Goal: Information Seeking & Learning: Learn about a topic

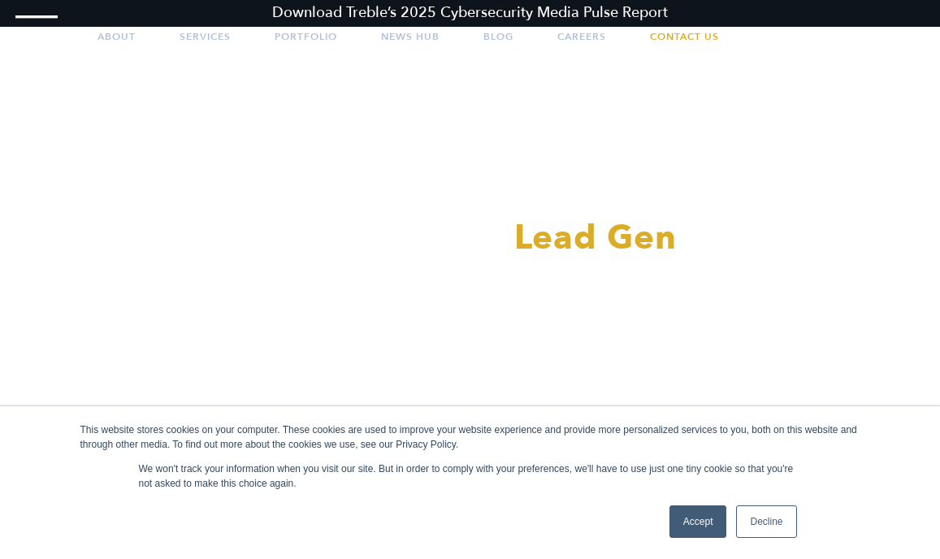
click at [702, 528] on link "Accept" at bounding box center [699, 521] width 58 height 33
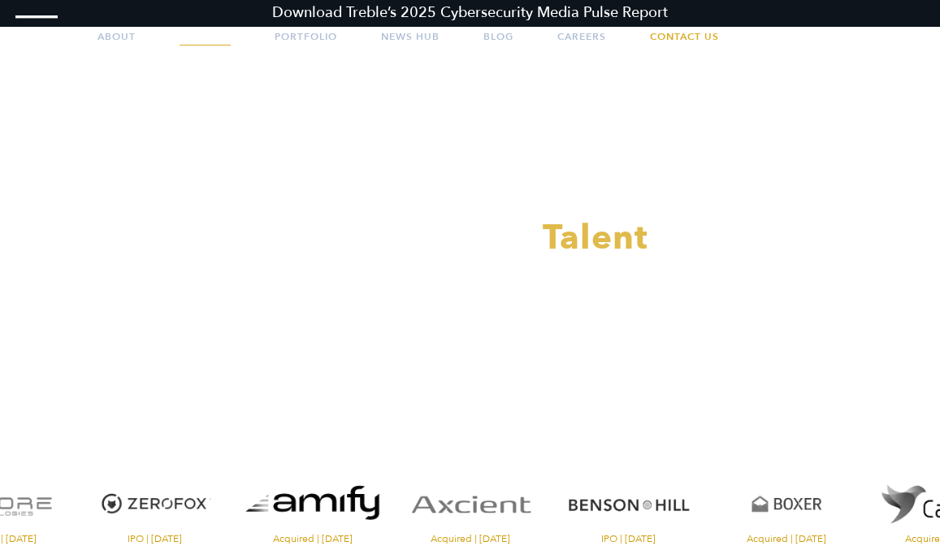
click at [197, 37] on link "Services" at bounding box center [205, 36] width 51 height 41
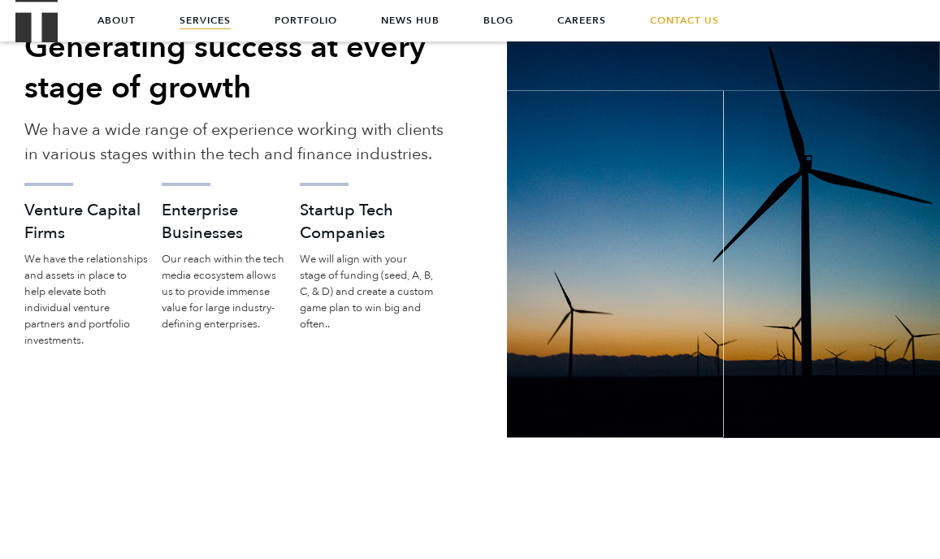
scroll to position [2157, 0]
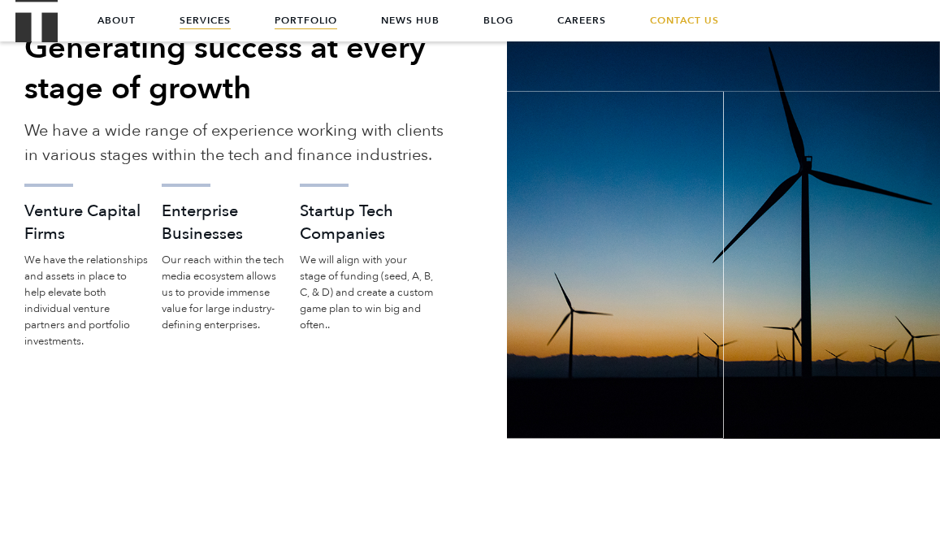
click at [312, 21] on link "Portfolio" at bounding box center [306, 20] width 63 height 41
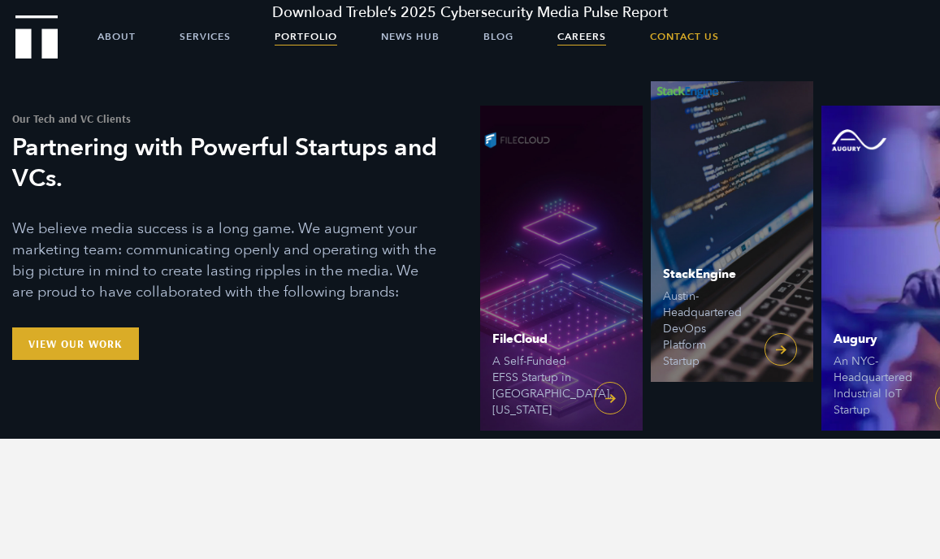
click at [596, 34] on link "Careers" at bounding box center [582, 36] width 49 height 41
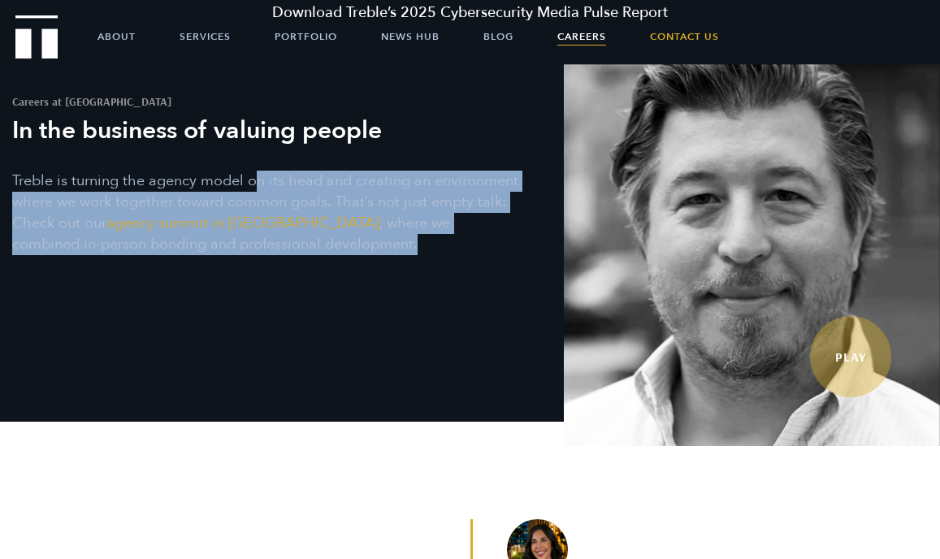
drag, startPoint x: 254, startPoint y: 184, endPoint x: 440, endPoint y: 247, distance: 196.6
click at [440, 247] on p "Treble is turning the agency model on its head and creating an environment wher…" at bounding box center [266, 213] width 508 height 85
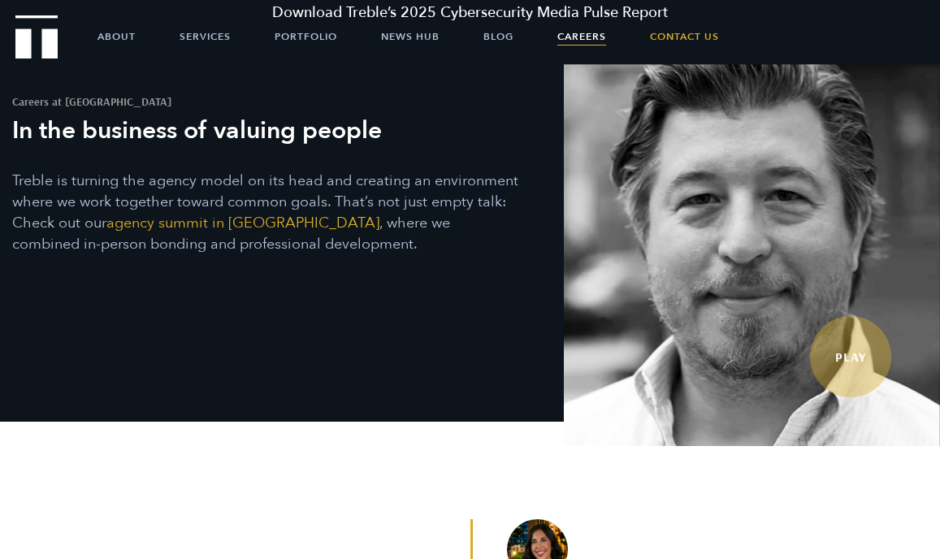
click at [406, 247] on p "Treble is turning the agency model on its head and creating an environment wher…" at bounding box center [266, 213] width 508 height 85
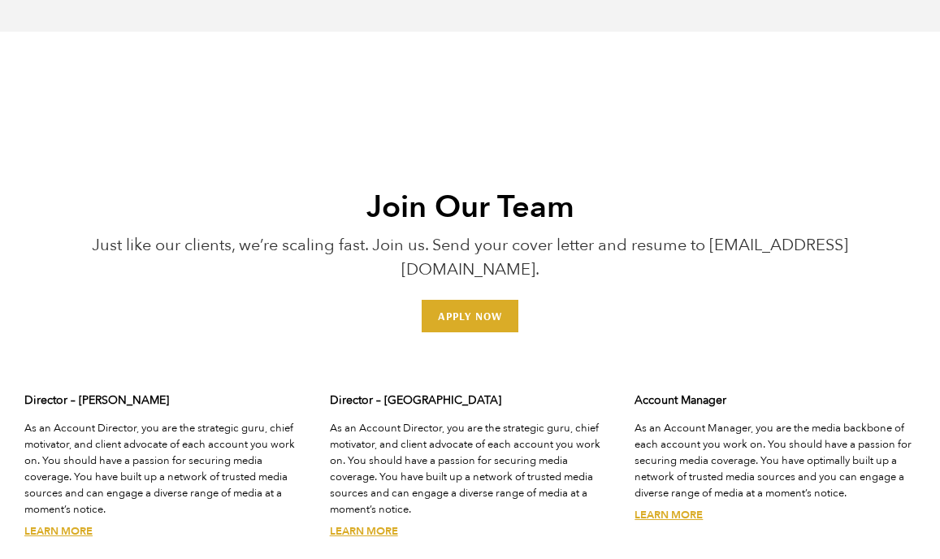
scroll to position [4052, 0]
click at [253, 232] on p "Just like our clients, we’re scaling fast. Join us. Send your cover letter and …" at bounding box center [471, 256] width 782 height 49
click at [265, 263] on div "Join Our Team Just like our clients, we’re scaling fast. Join us. Send your cov…" at bounding box center [470, 254] width 806 height 154
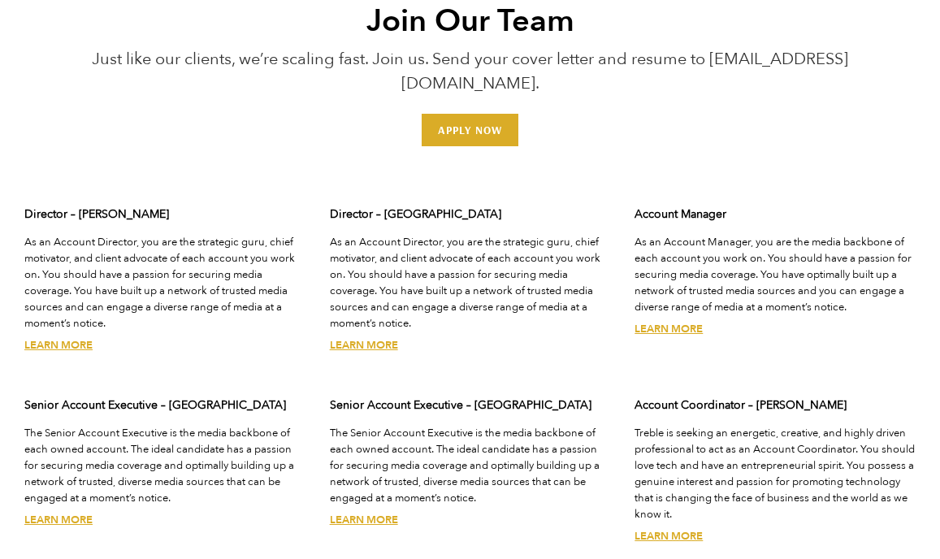
scroll to position [4234, 0]
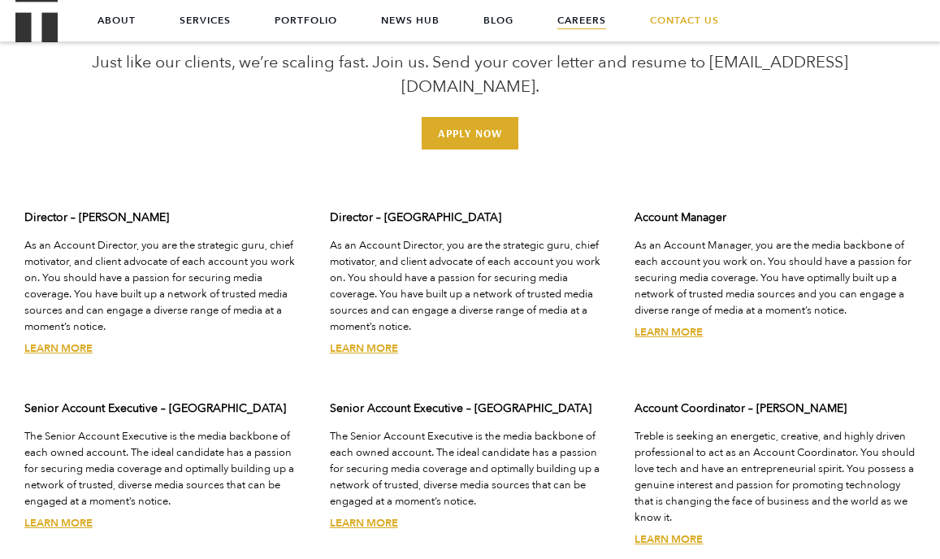
click at [745, 237] on p "As an Account Manager, you are the media backbone of each account you work on. …" at bounding box center [775, 277] width 281 height 81
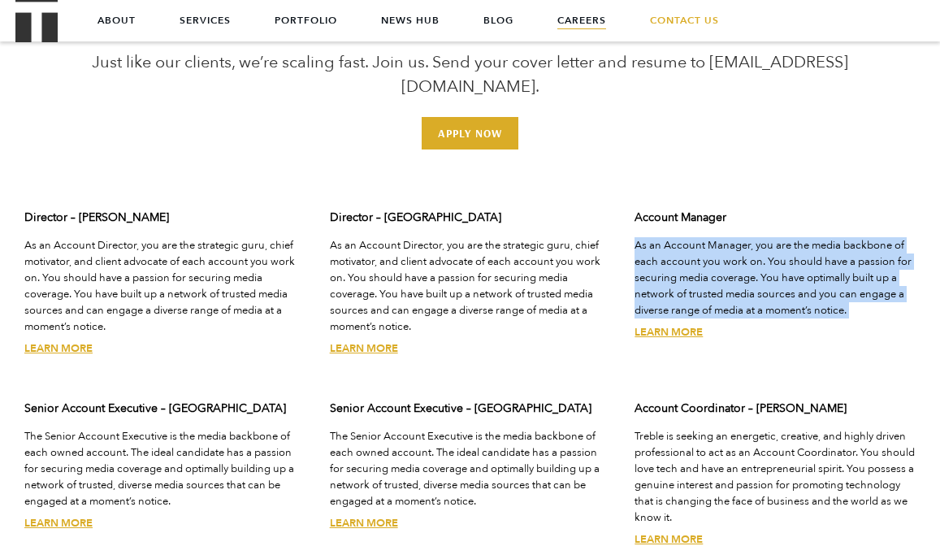
click at [804, 250] on p "As an Account Manager, you are the media backbone of each account you work on. …" at bounding box center [775, 277] width 281 height 81
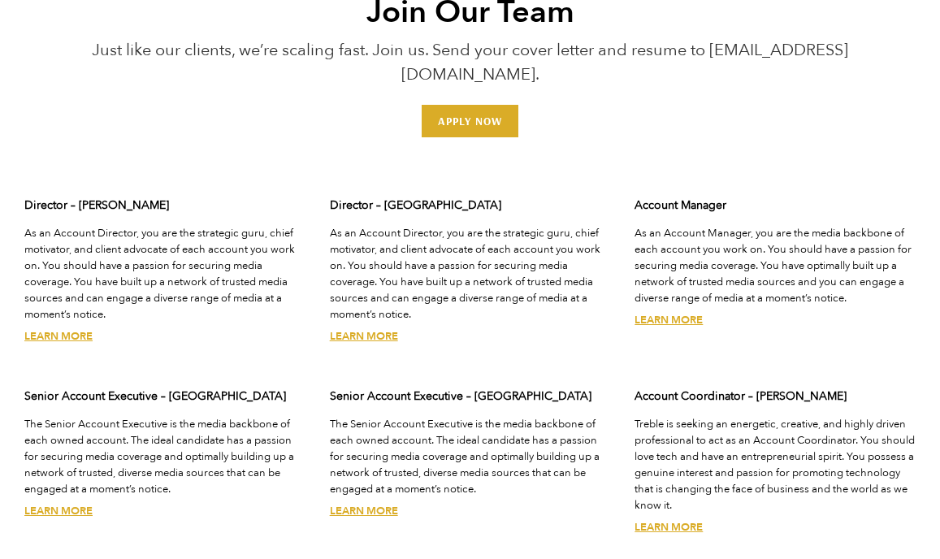
scroll to position [4248, 0]
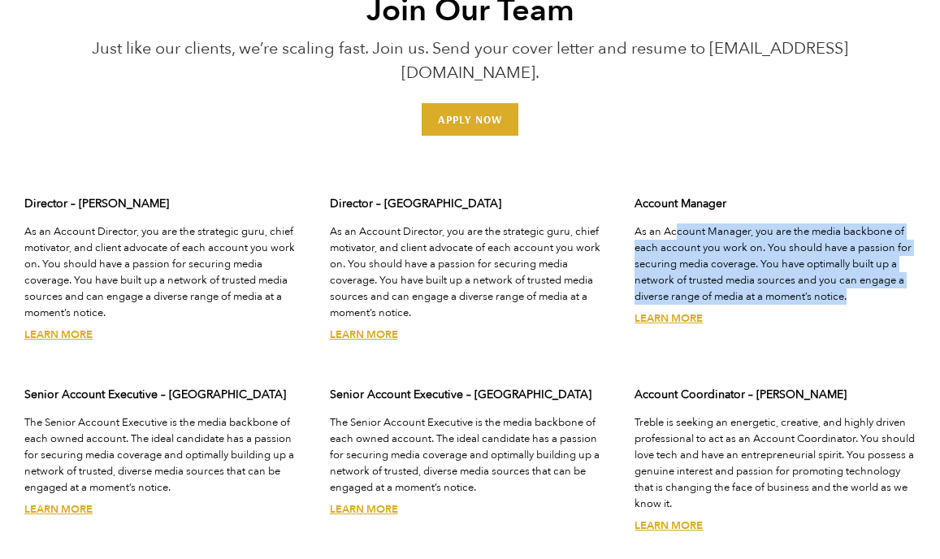
drag, startPoint x: 875, startPoint y: 277, endPoint x: 675, endPoint y: 212, distance: 210.2
click at [675, 223] on p "As an Account Manager, you are the media backbone of each account you work on. …" at bounding box center [775, 263] width 281 height 81
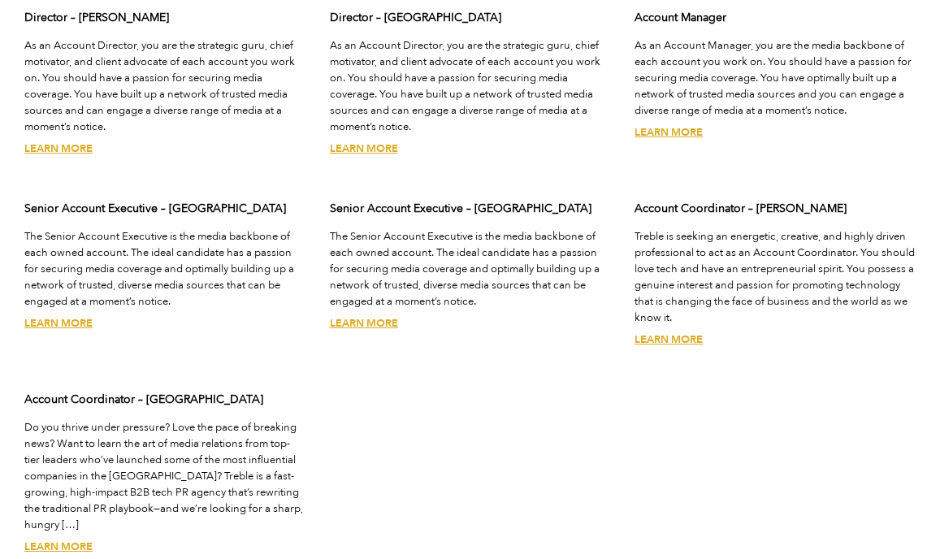
scroll to position [4435, 0]
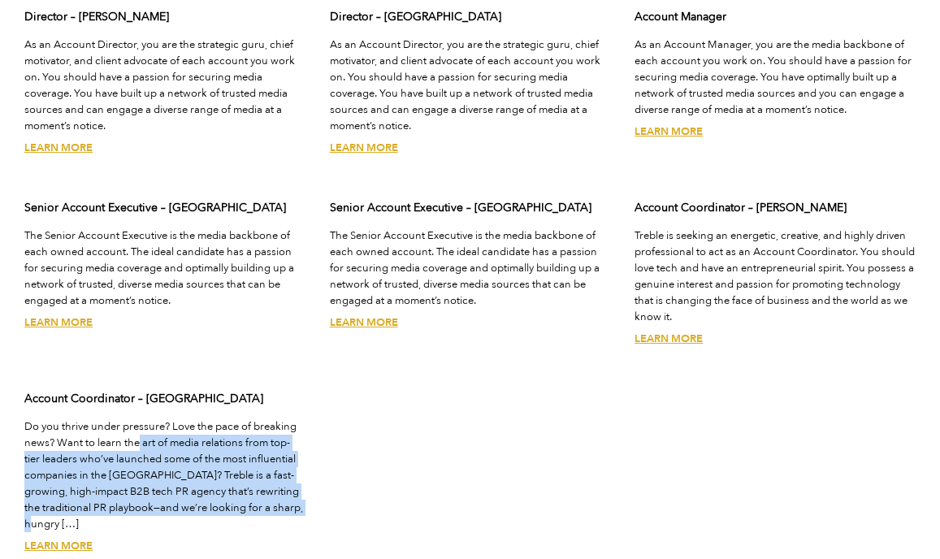
drag, startPoint x: 318, startPoint y: 478, endPoint x: 137, endPoint y: 410, distance: 192.9
click at [137, 410] on div "Director – Austin As an Account Director, you are the strategic guru, chief mot…" at bounding box center [470, 292] width 916 height 589
click at [137, 419] on p "Do you thrive under pressure? Love the pace of breaking news? Want to learn the…" at bounding box center [164, 476] width 281 height 114
drag, startPoint x: 319, startPoint y: 484, endPoint x: 62, endPoint y: 419, distance: 265.9
click at [62, 419] on div "Director – Austin As an Account Director, you are the strategic guru, chief mot…" at bounding box center [470, 292] width 916 height 589
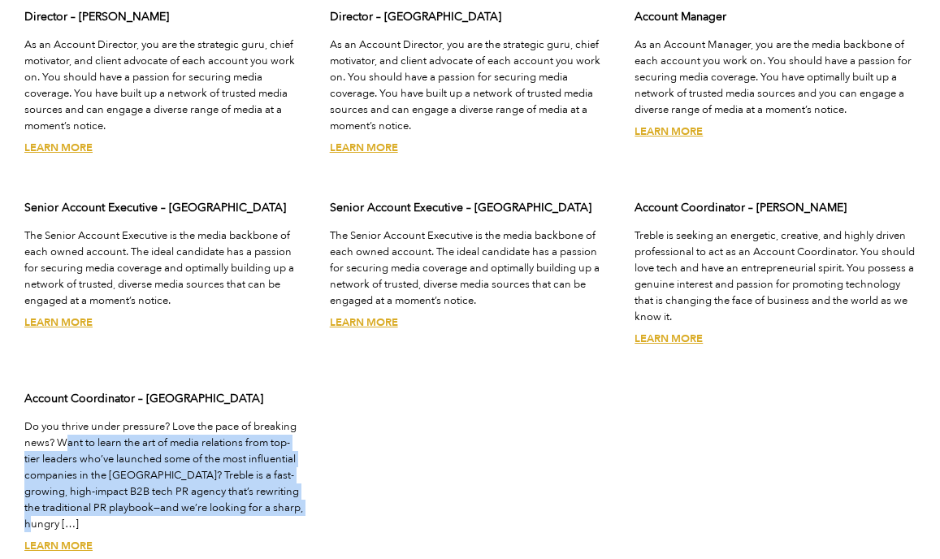
click at [246, 472] on p "Do you thrive under pressure? Love the pace of breaking news? Want to learn the…" at bounding box center [164, 476] width 281 height 114
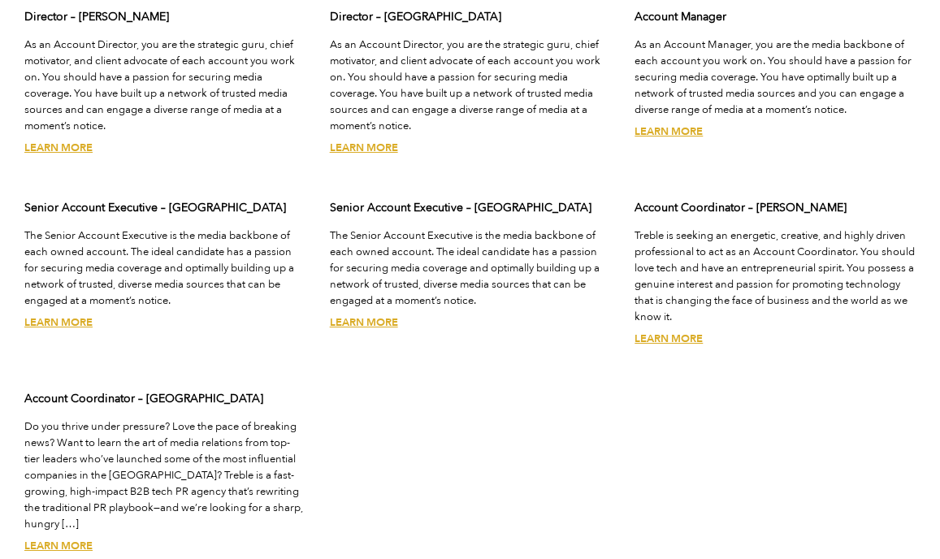
click at [246, 472] on p "Do you thrive under pressure? Love the pace of breaking news? Want to learn the…" at bounding box center [164, 476] width 281 height 114
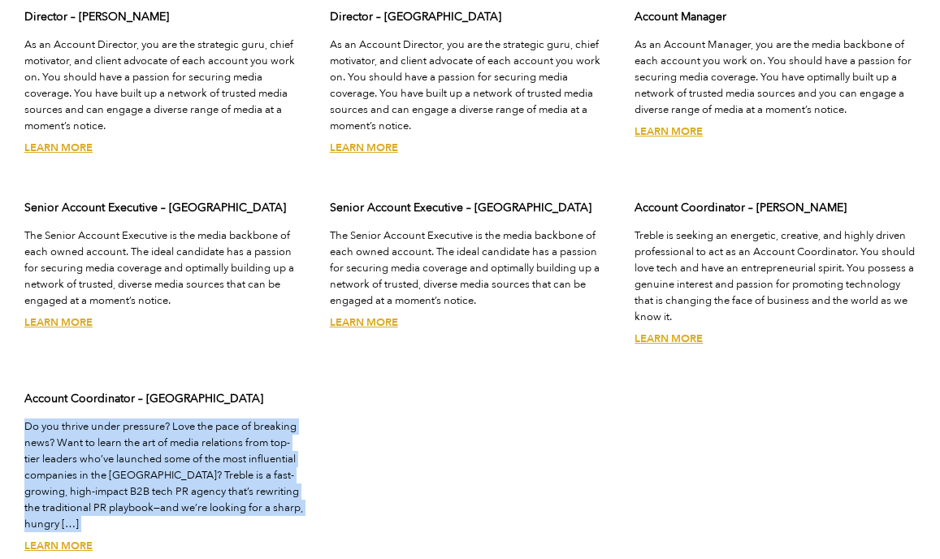
click at [315, 482] on div "Account Coordinator – San Francisco Do you thrive under pressure? Love the pace…" at bounding box center [165, 483] width 306 height 207
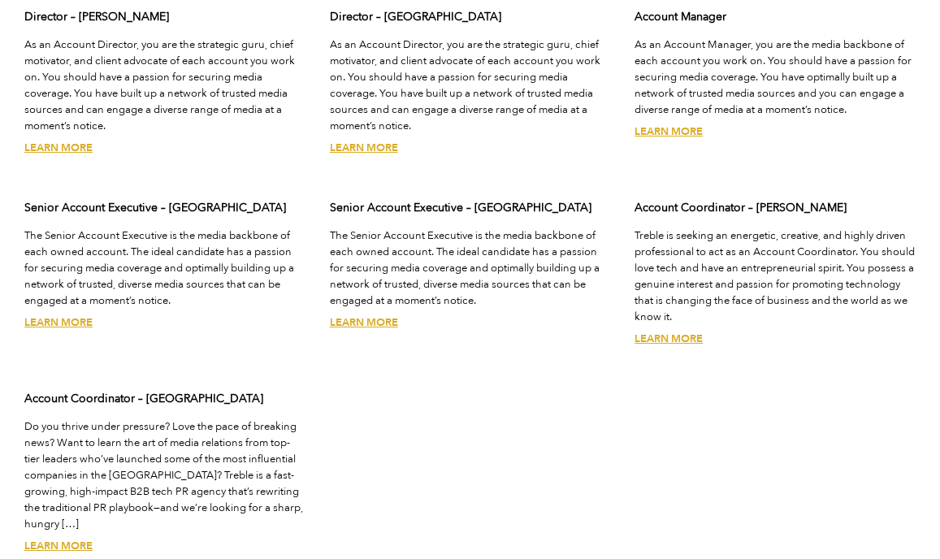
click at [73, 539] on link "Learn More" at bounding box center [58, 546] width 68 height 15
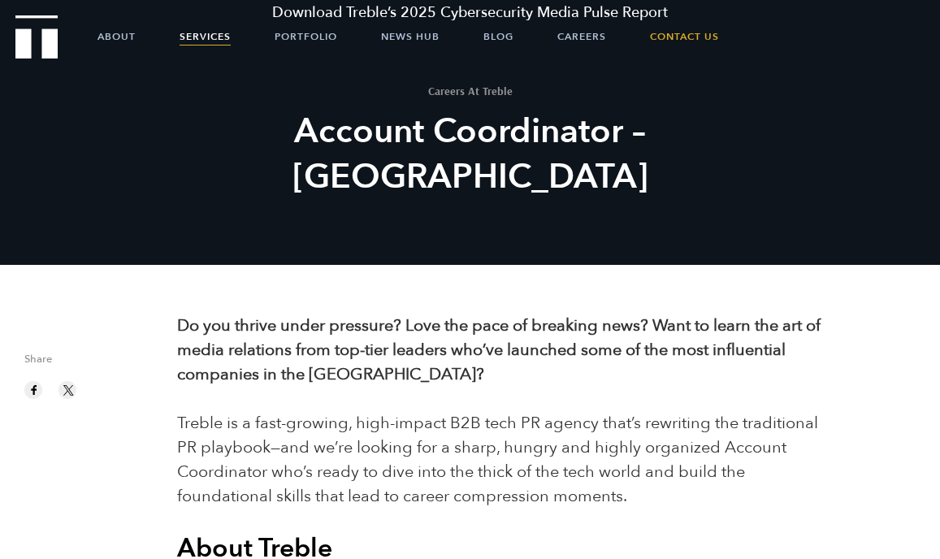
click at [205, 42] on link "Services" at bounding box center [205, 36] width 51 height 41
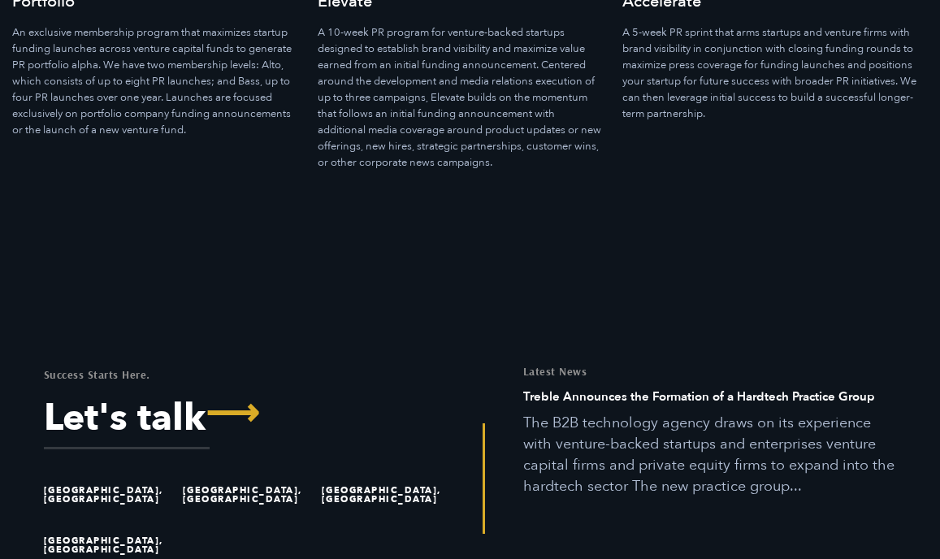
scroll to position [4355, 0]
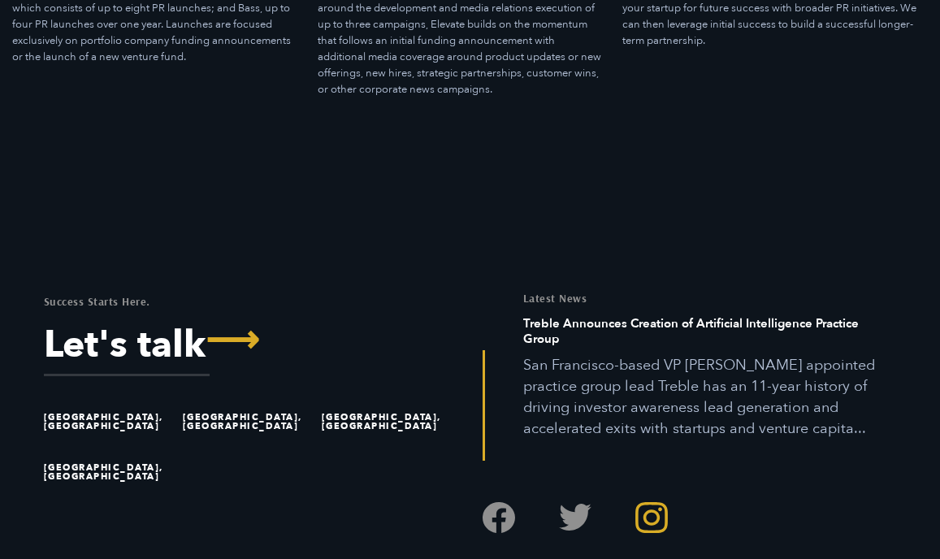
click at [657, 501] on link "Follow us on Instagram" at bounding box center [652, 517] width 33 height 33
